Goal: Task Accomplishment & Management: Manage account settings

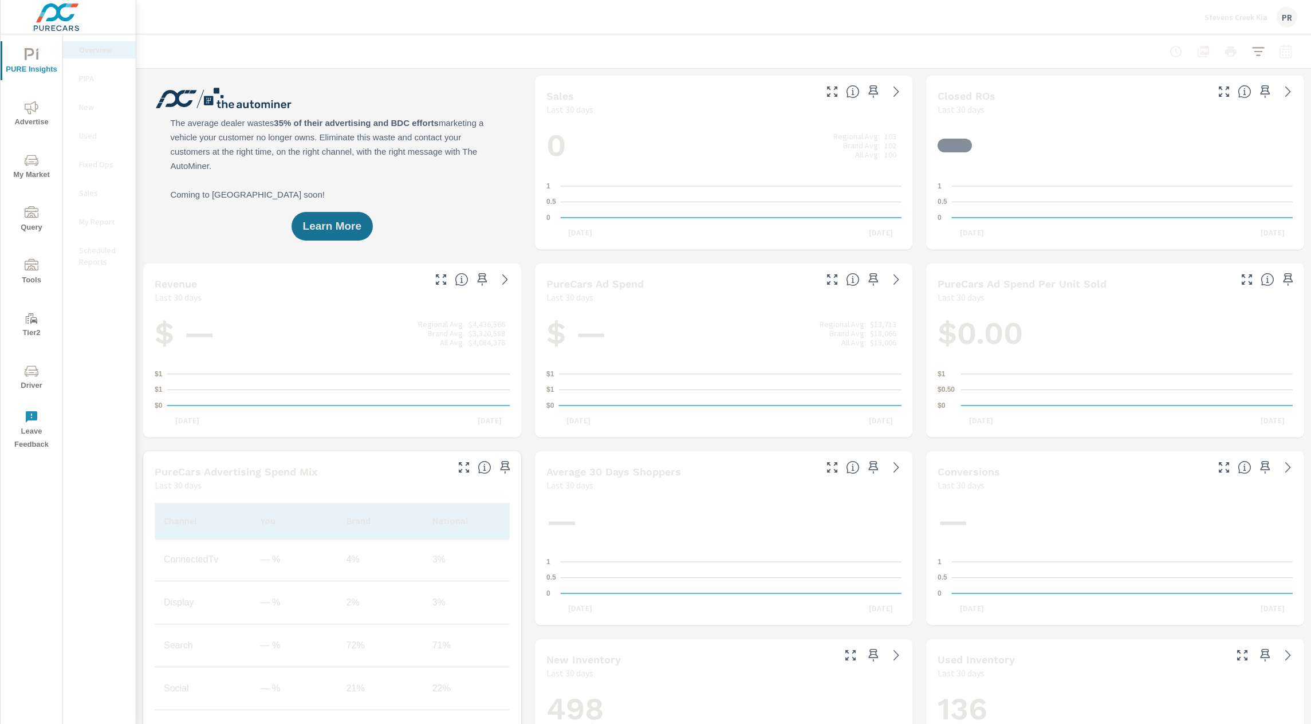
click at [85, 255] on p "Scheduled Reports" at bounding box center [103, 256] width 48 height 23
